Goal: Information Seeking & Learning: Learn about a topic

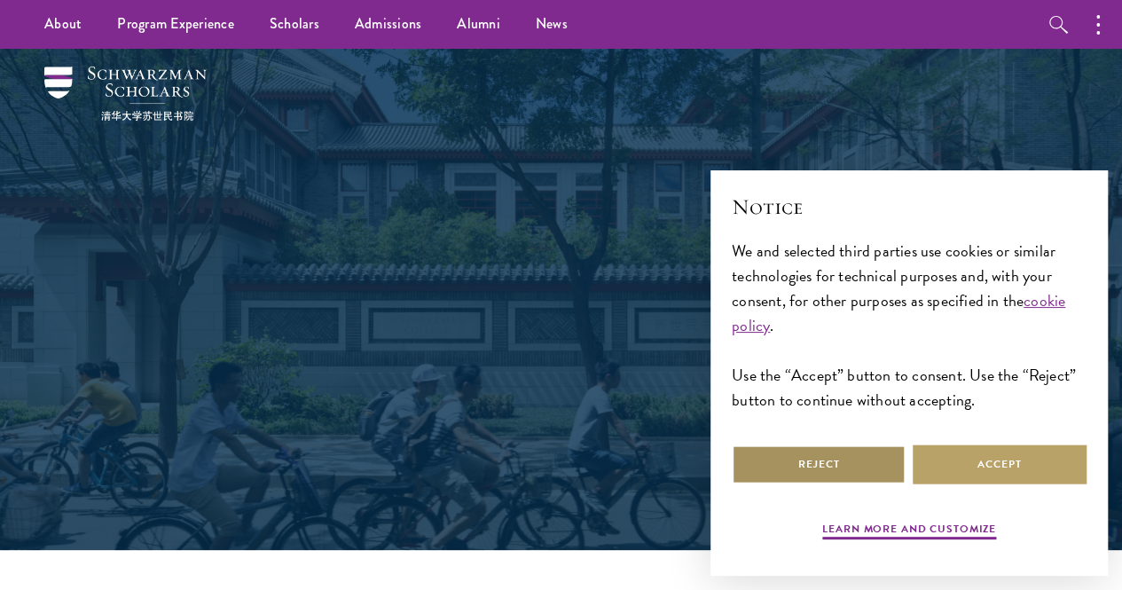
click at [797, 444] on button "Reject" at bounding box center [819, 464] width 174 height 40
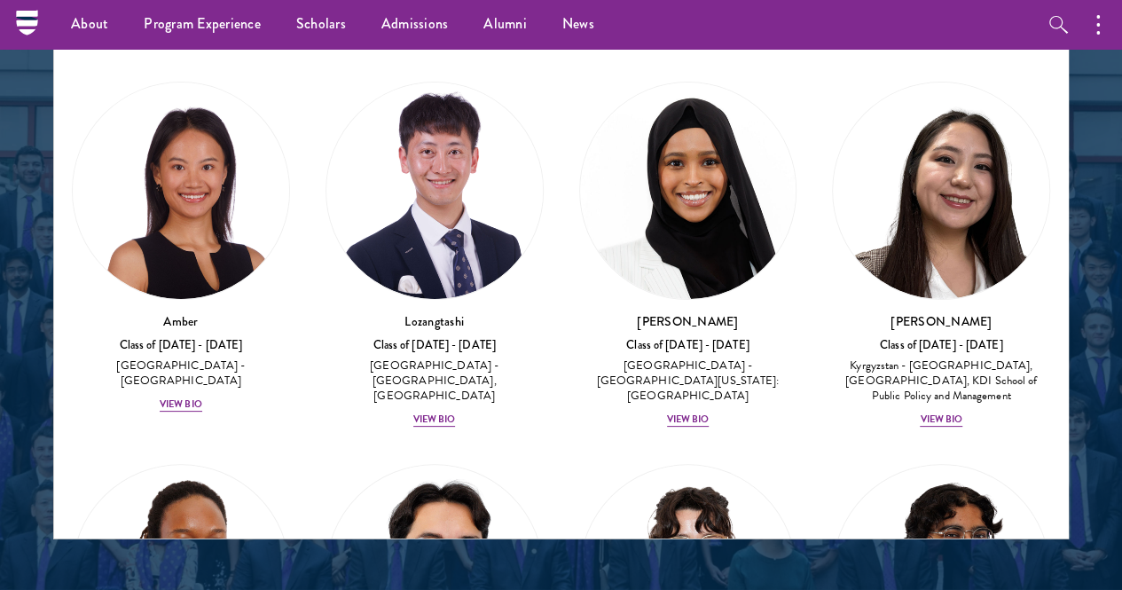
scroll to position [2129, 0]
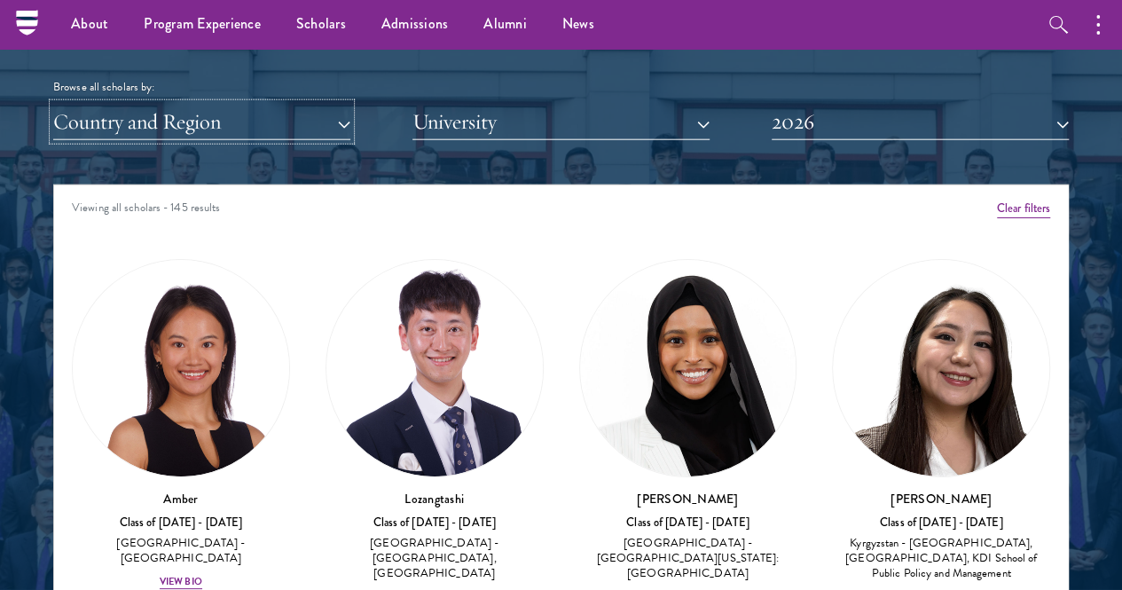
click at [258, 104] on button "Country and Region" at bounding box center [201, 122] width 297 height 36
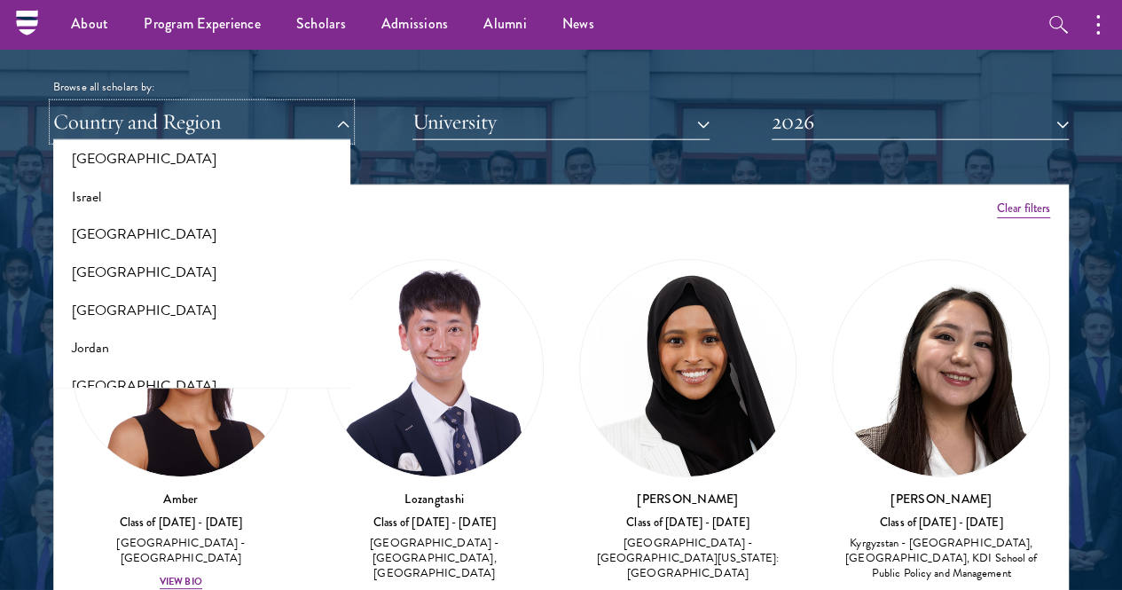
scroll to position [1597, 0]
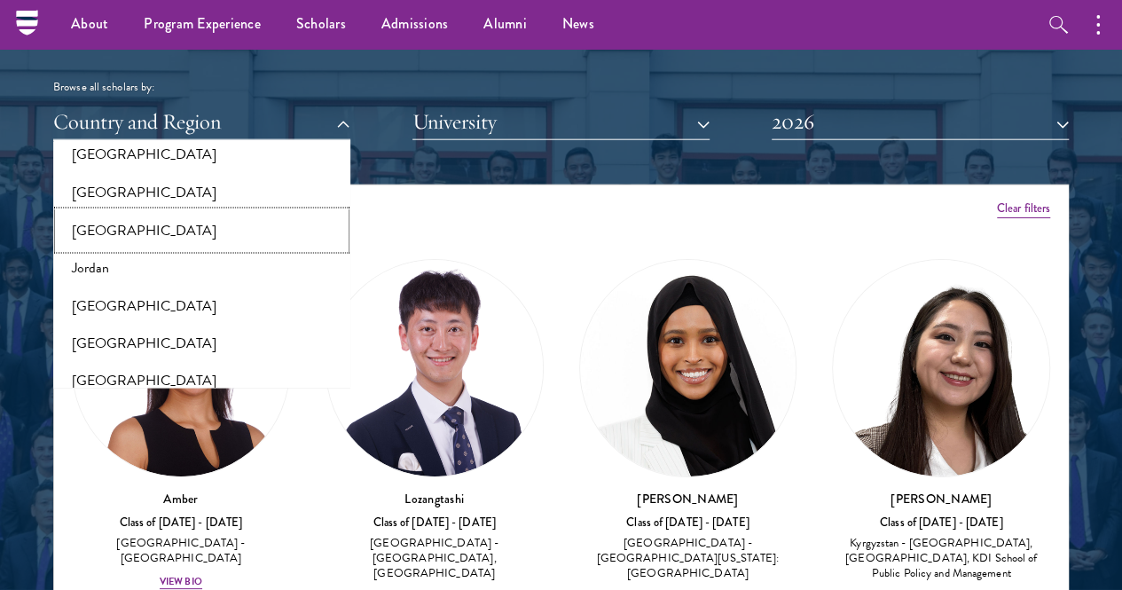
click at [103, 212] on button "[GEOGRAPHIC_DATA]" at bounding box center [202, 230] width 287 height 37
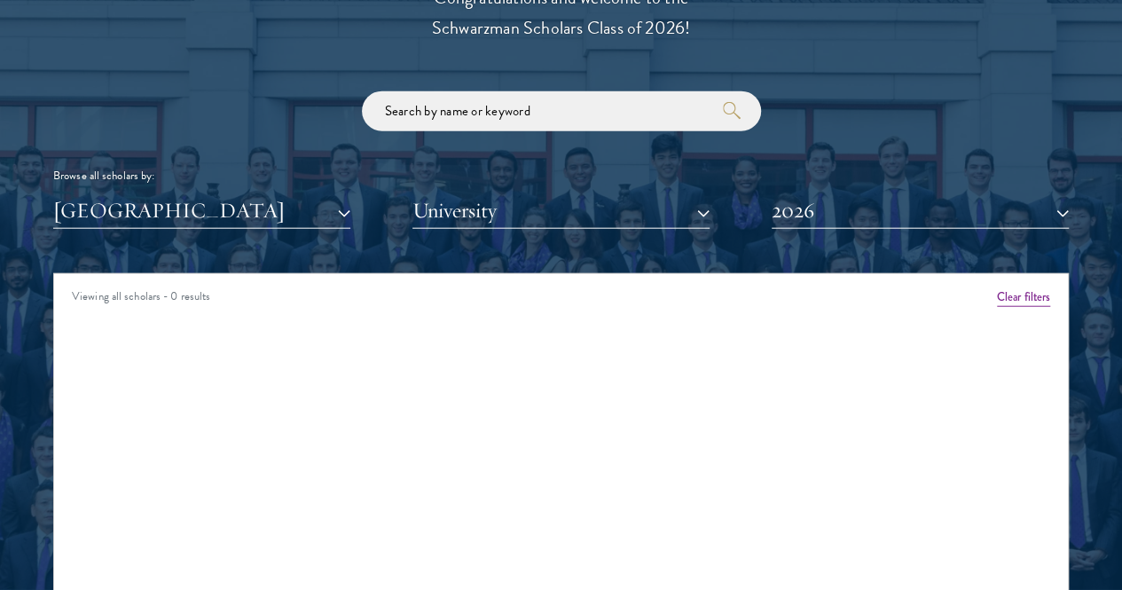
scroll to position [2129, 0]
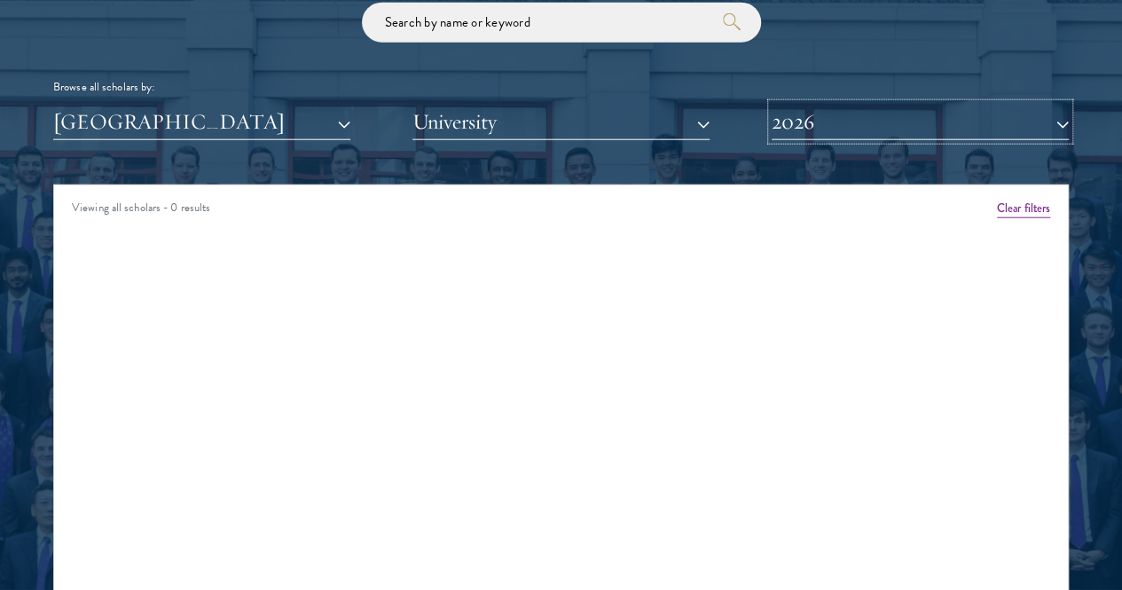
click at [780, 104] on button "2026" at bounding box center [920, 122] width 297 height 36
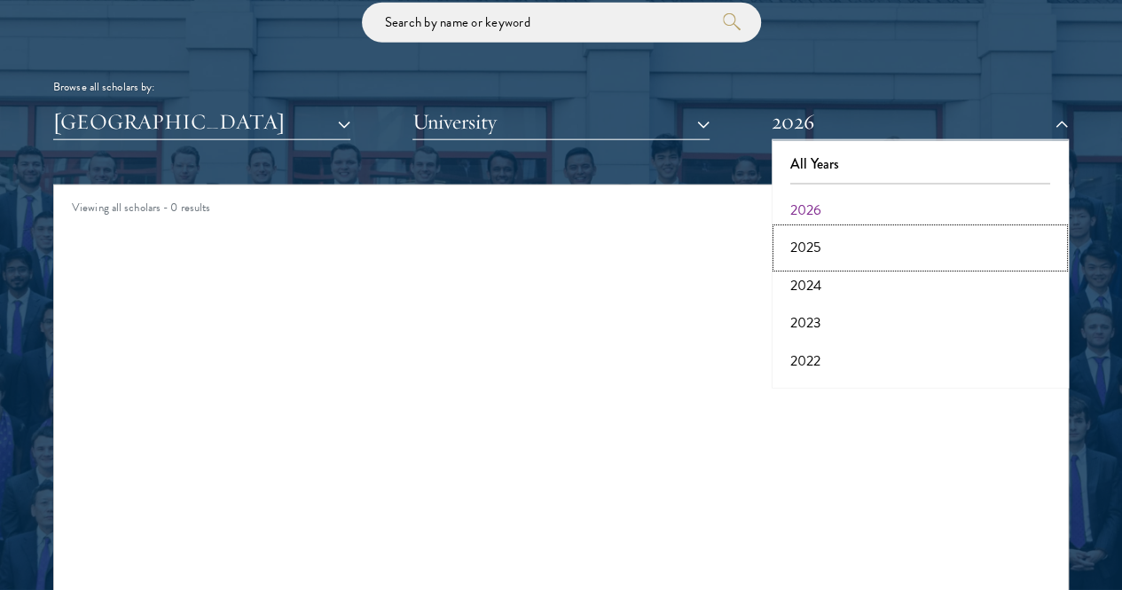
click at [829, 229] on button "2025" at bounding box center [920, 247] width 287 height 37
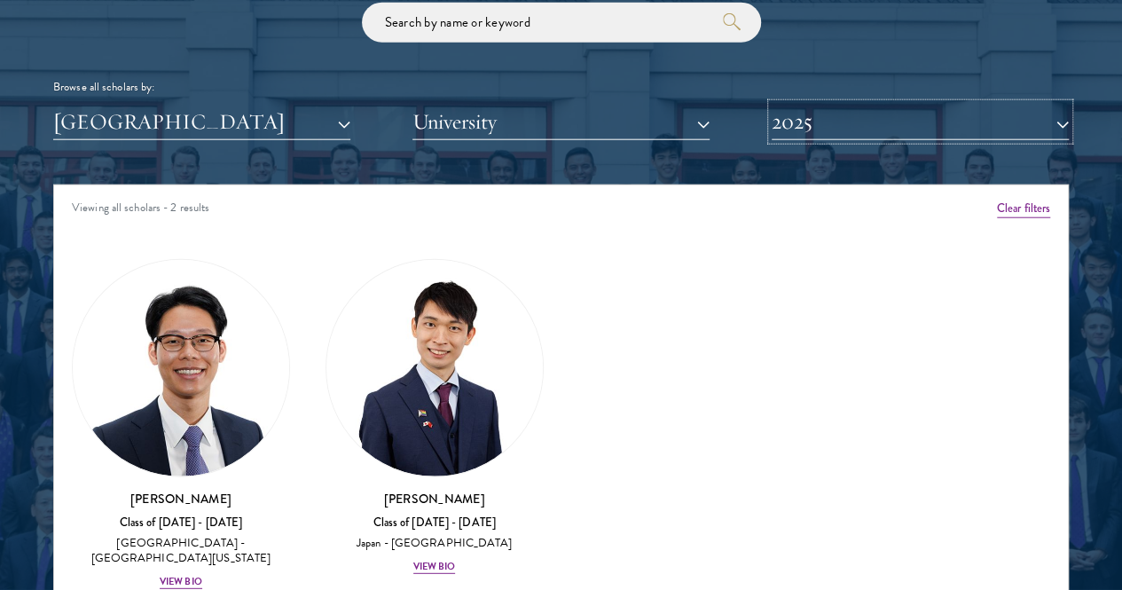
click at [807, 104] on button "2025" at bounding box center [920, 122] width 297 height 36
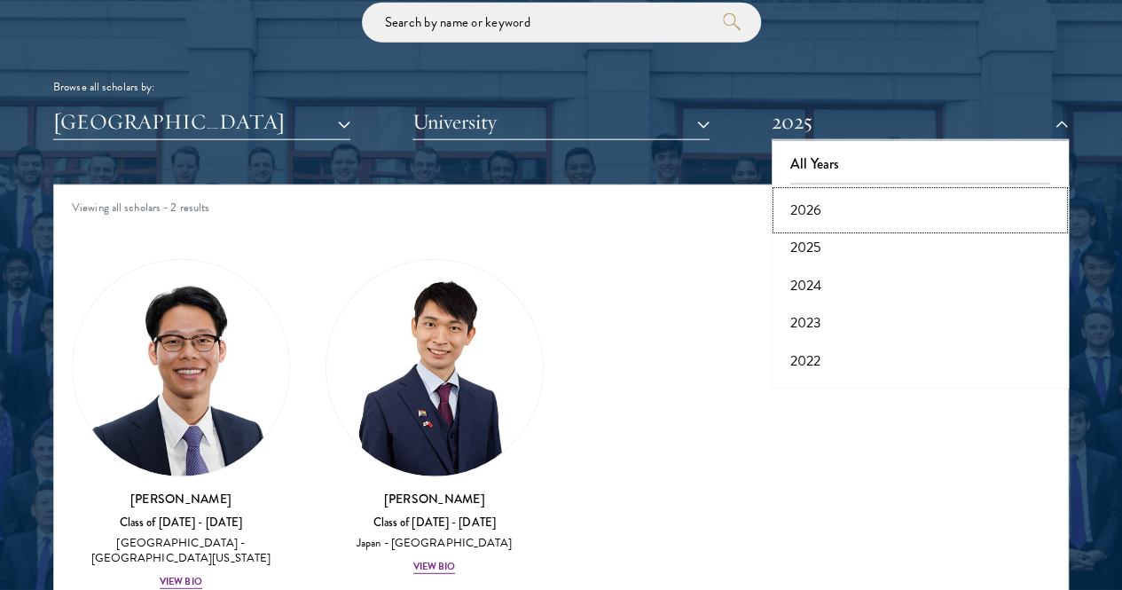
click at [802, 192] on button "2026" at bounding box center [920, 210] width 287 height 37
